Goal: Task Accomplishment & Management: Use online tool/utility

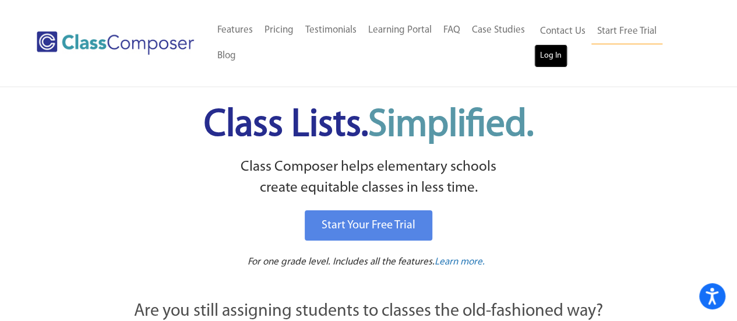
click at [556, 59] on link "Log In" at bounding box center [550, 55] width 33 height 23
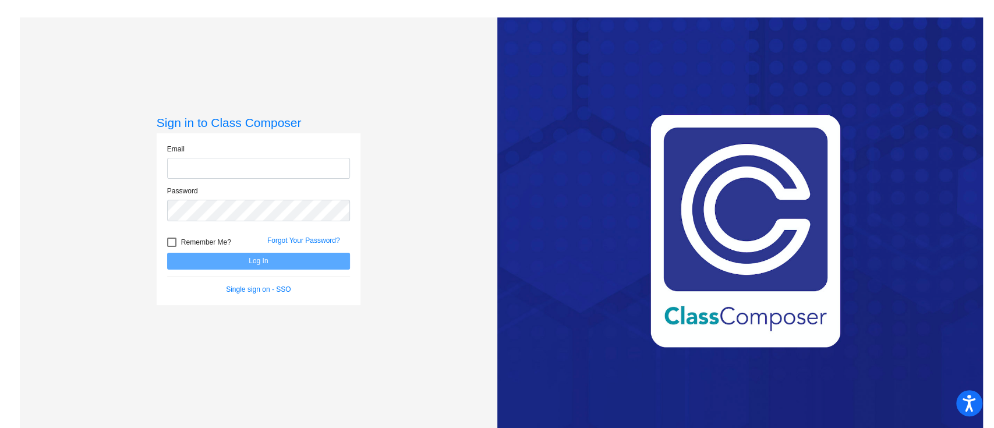
type input "[EMAIL_ADDRESS][DOMAIN_NAME]"
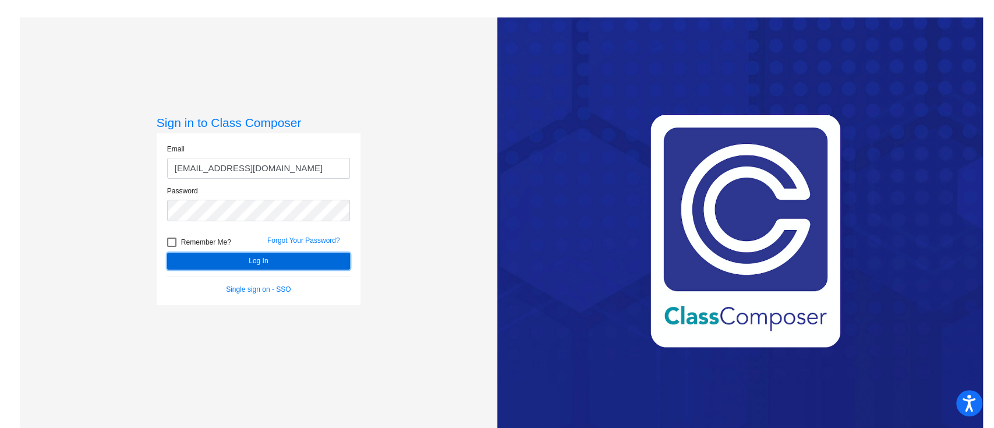
click at [298, 267] on button "Log In" at bounding box center [258, 261] width 183 height 17
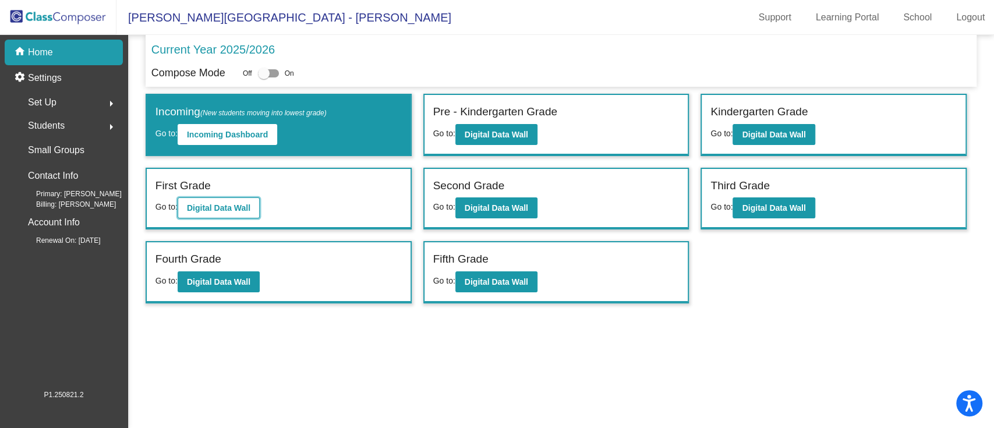
click at [227, 212] on button "Digital Data Wall" at bounding box center [219, 207] width 82 height 21
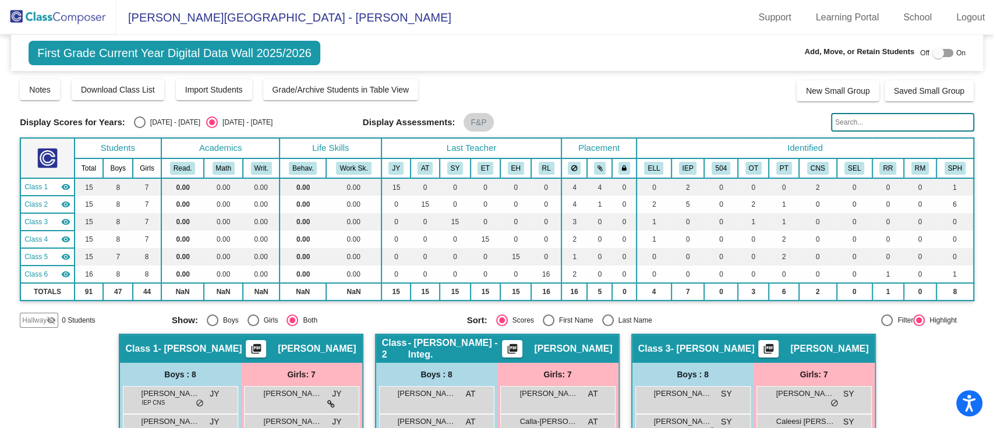
drag, startPoint x: 249, startPoint y: 119, endPoint x: 286, endPoint y: 112, distance: 37.4
click at [286, 112] on div "Display Scores for Years: 2024 - 2025 2025 - 2026 Grade/Archive Students in Tab…" at bounding box center [497, 203] width 955 height 250
click at [137, 122] on div "Select an option" at bounding box center [140, 122] width 12 height 12
click at [139, 128] on input "2024 - 2025" at bounding box center [139, 128] width 1 height 1
radio input "true"
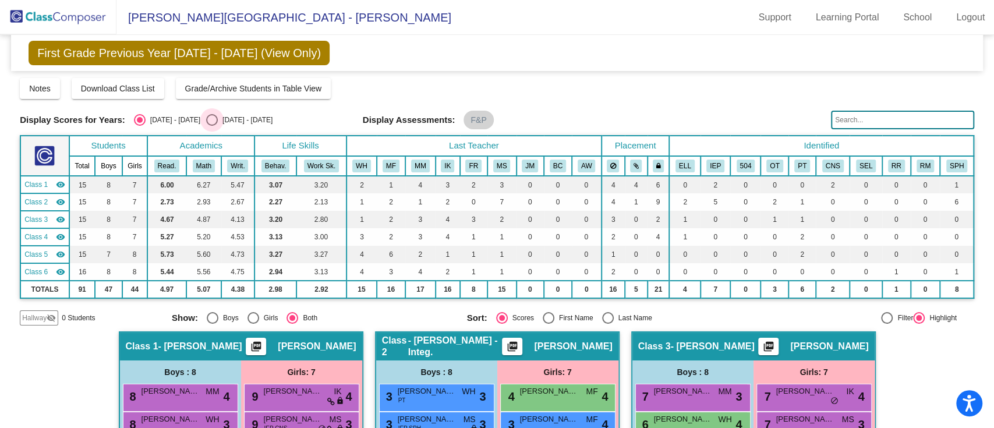
click at [206, 121] on div "Select an option" at bounding box center [212, 120] width 12 height 12
click at [211, 126] on input "2025 - 2026" at bounding box center [211, 126] width 1 height 1
radio input "true"
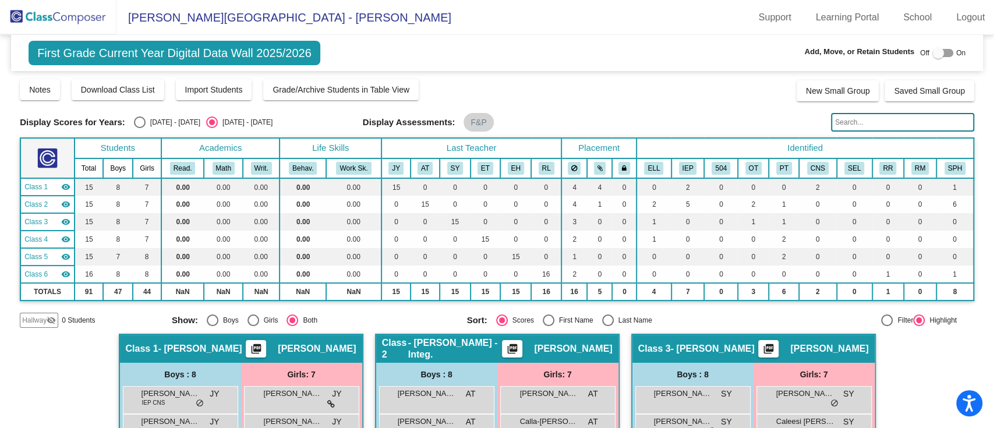
click at [142, 123] on div "Select an option" at bounding box center [140, 122] width 12 height 12
click at [140, 128] on input "2024 - 2025" at bounding box center [139, 128] width 1 height 1
radio input "true"
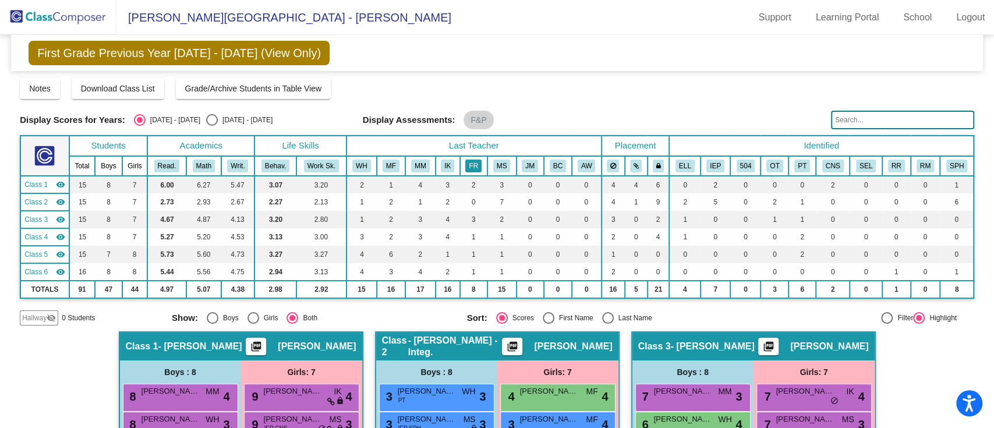
click at [471, 167] on button "FR" at bounding box center [473, 166] width 16 height 13
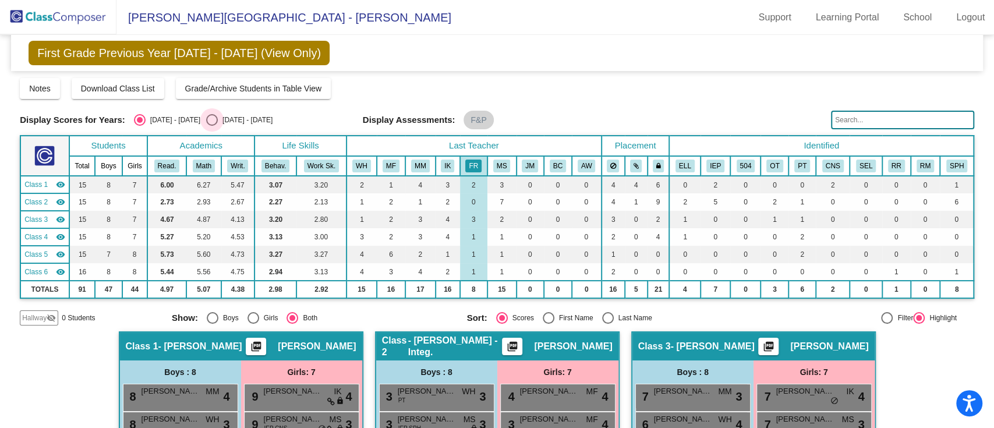
click at [206, 119] on div "Select an option" at bounding box center [212, 120] width 12 height 12
click at [211, 126] on input "2025 - 2026" at bounding box center [211, 126] width 1 height 1
radio input "true"
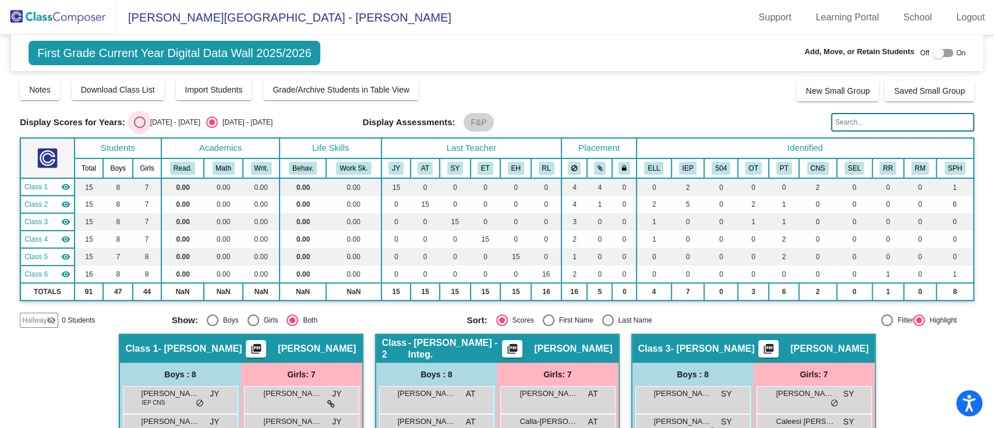
click at [140, 122] on div "Select an option" at bounding box center [140, 122] width 12 height 12
click at [140, 128] on input "2024 - 2025" at bounding box center [139, 128] width 1 height 1
radio input "true"
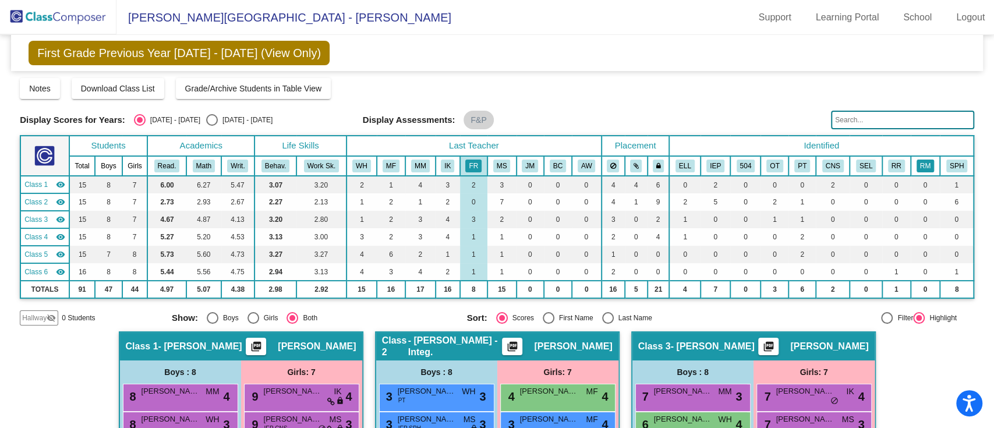
click at [918, 168] on button "RM" at bounding box center [925, 166] width 17 height 13
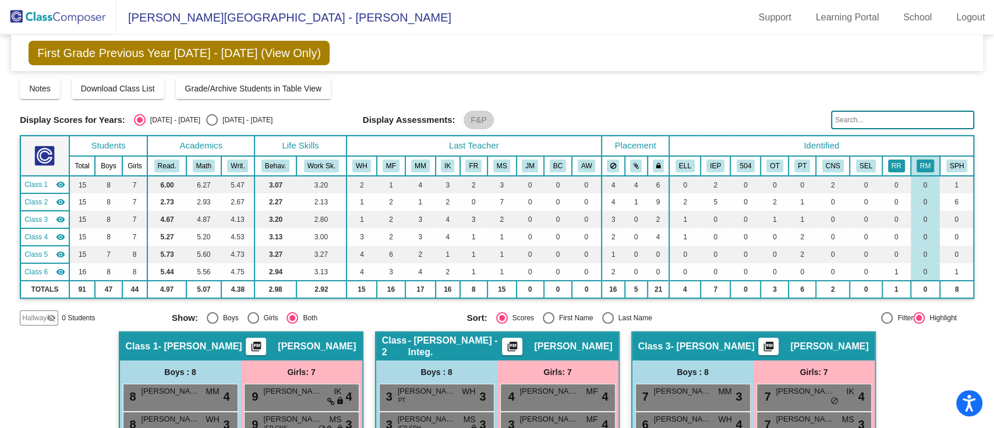
click at [895, 164] on button "RR" at bounding box center [896, 166] width 17 height 13
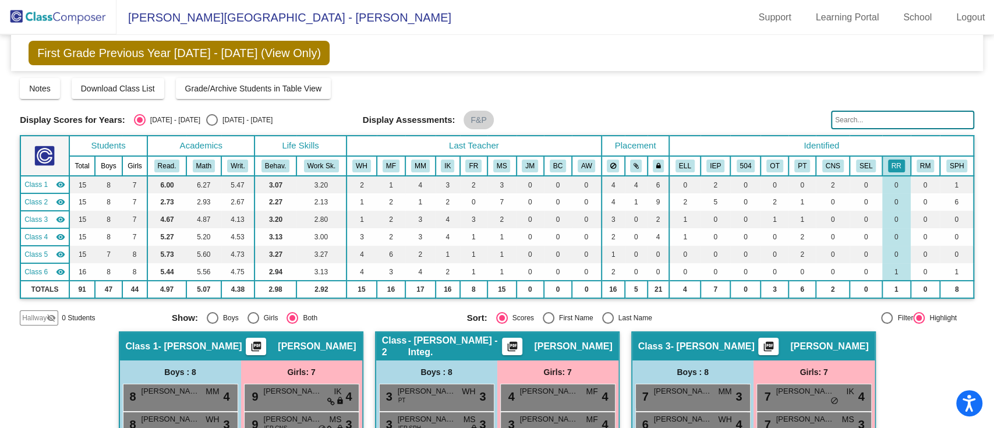
click at [206, 119] on div "Select an option" at bounding box center [212, 120] width 12 height 12
click at [211, 126] on input "2025 - 2026" at bounding box center [211, 126] width 1 height 1
radio input "true"
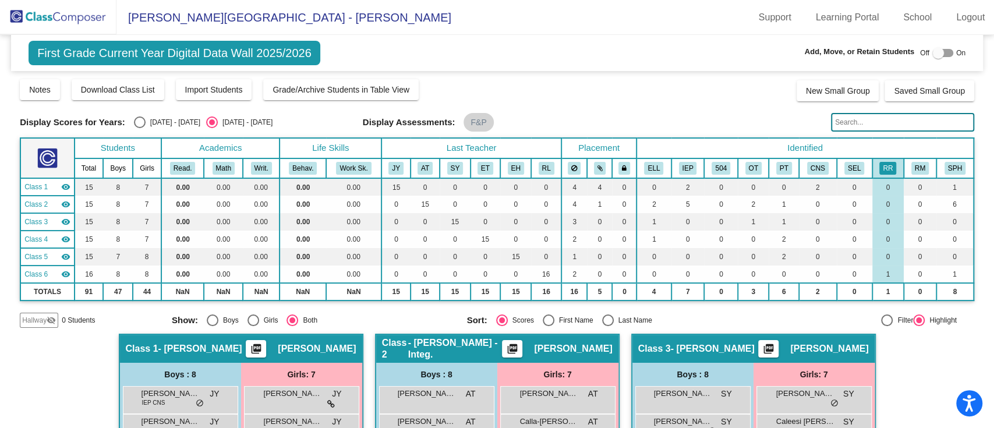
click at [170, 18] on span "Radez Elementary - Jen" at bounding box center [283, 17] width 335 height 19
click at [71, 15] on img at bounding box center [58, 17] width 116 height 34
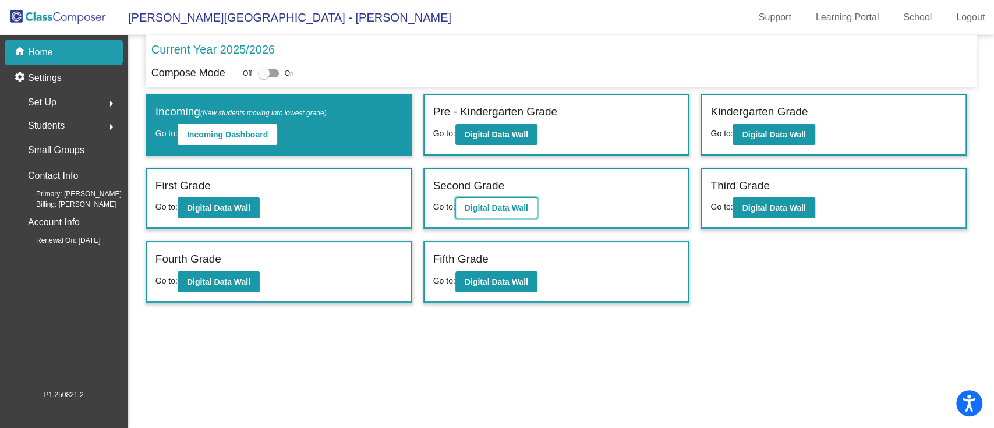
click at [492, 207] on b "Digital Data Wall" at bounding box center [496, 207] width 63 height 9
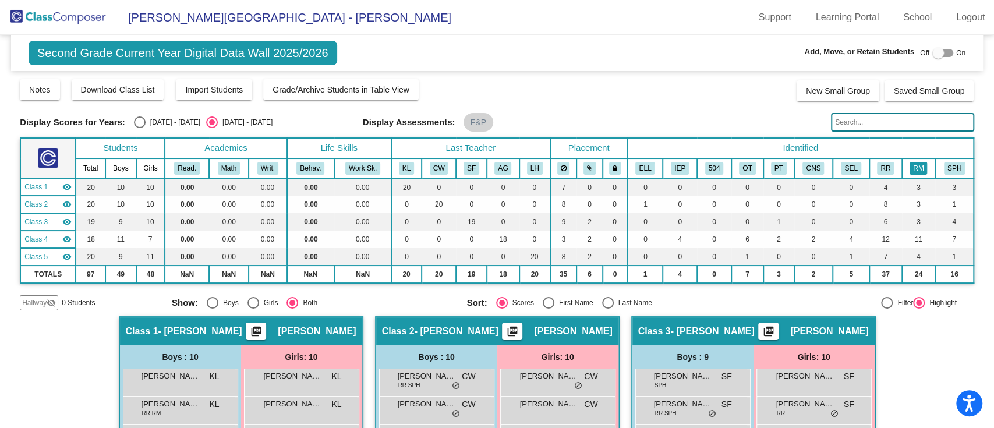
click at [919, 167] on button "RM" at bounding box center [918, 168] width 17 height 13
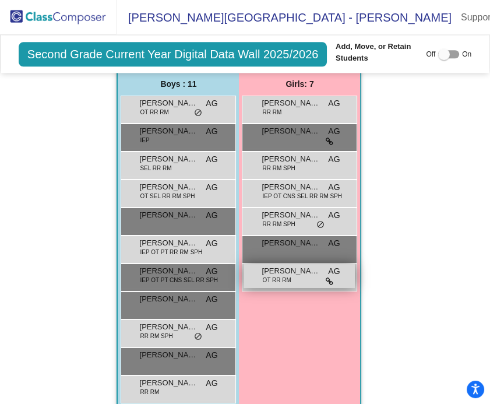
scroll to position [1422, 0]
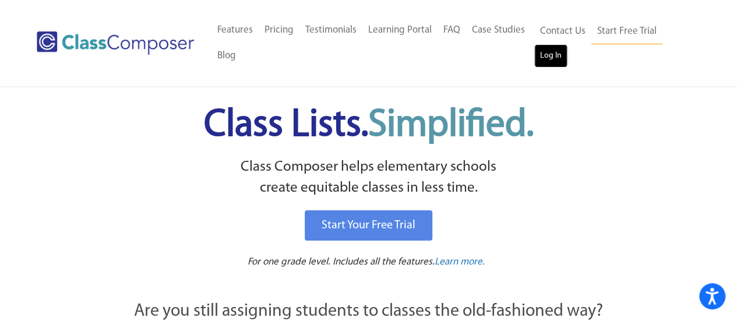
click at [559, 52] on link "Log In" at bounding box center [550, 55] width 33 height 23
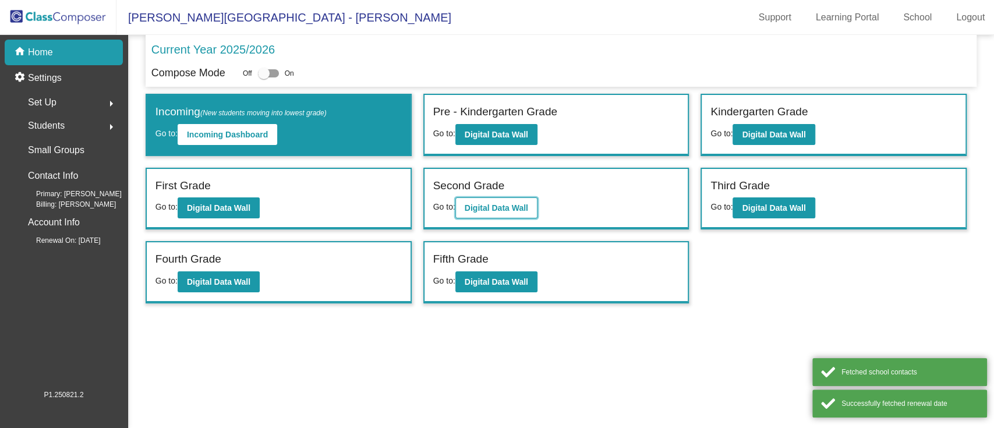
click at [483, 198] on button "Digital Data Wall" at bounding box center [496, 207] width 82 height 21
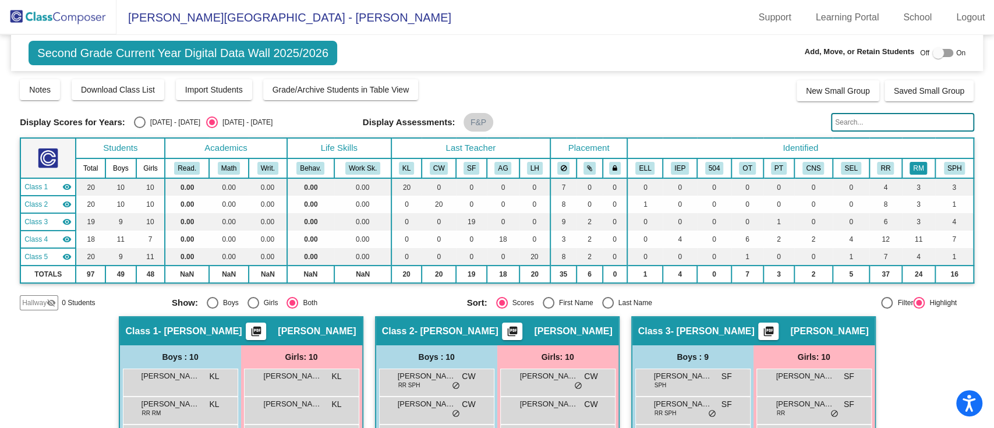
click at [910, 170] on button "RM" at bounding box center [918, 168] width 17 height 13
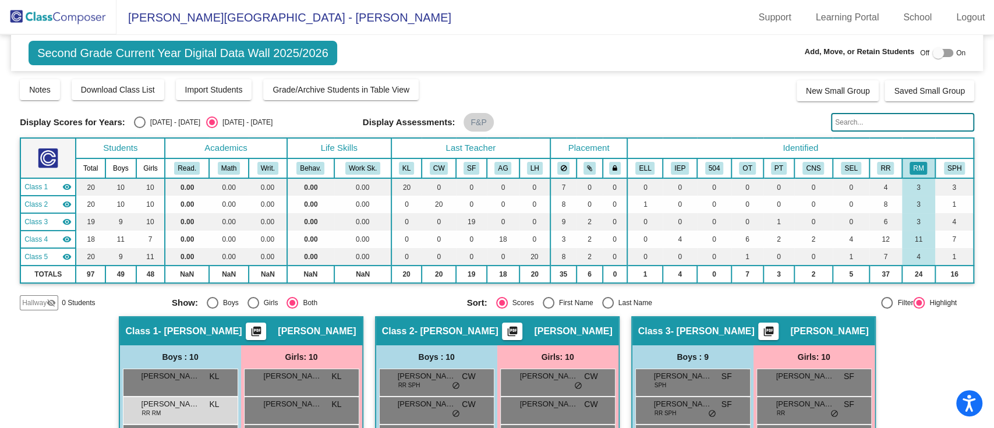
click at [581, 49] on div "Second Grade Current Year Digital Data Wall 2025/2026 Add, Move, or Retain Stud…" at bounding box center [497, 53] width 972 height 36
